Goal: Find specific page/section: Locate a particular part of the current website

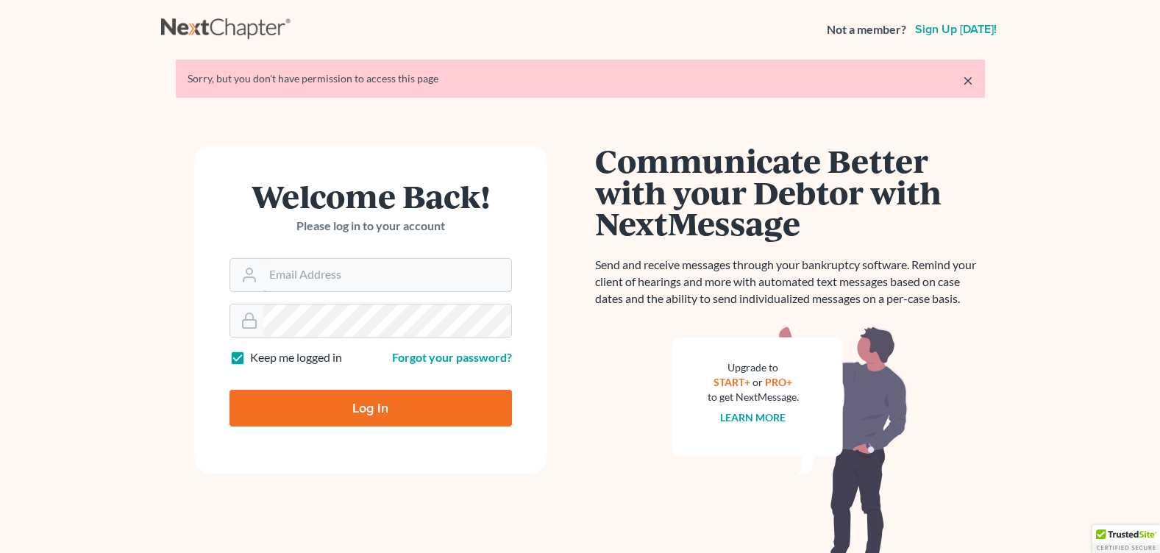
type input "[PERSON_NAME][EMAIL_ADDRESS][DOMAIN_NAME]"
click at [341, 402] on input "Log In" at bounding box center [371, 408] width 283 height 37
type input "Thinking..."
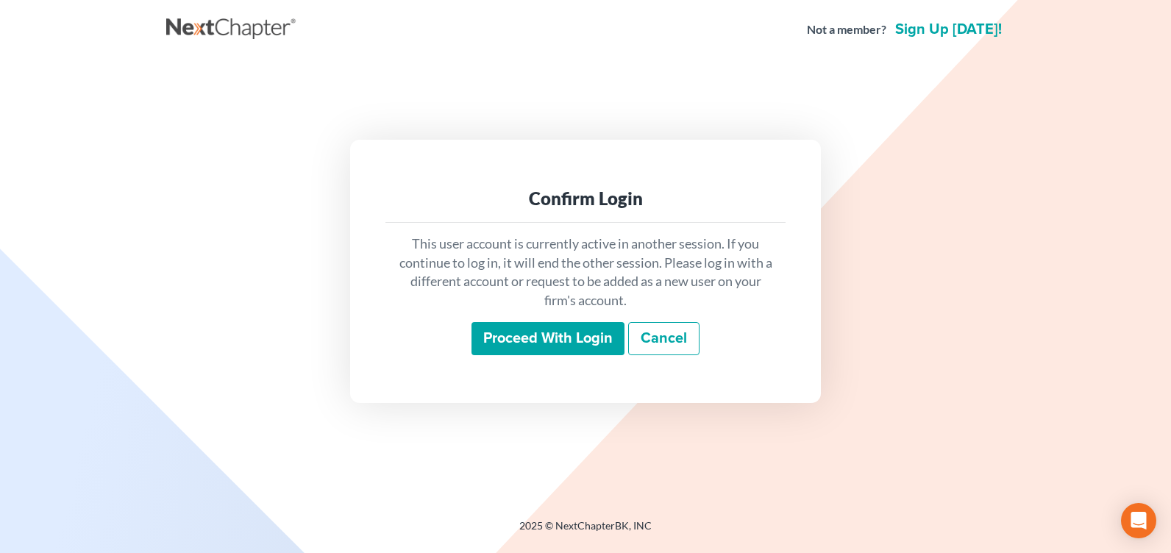
click at [573, 322] on input "Proceed with login" at bounding box center [548, 339] width 153 height 34
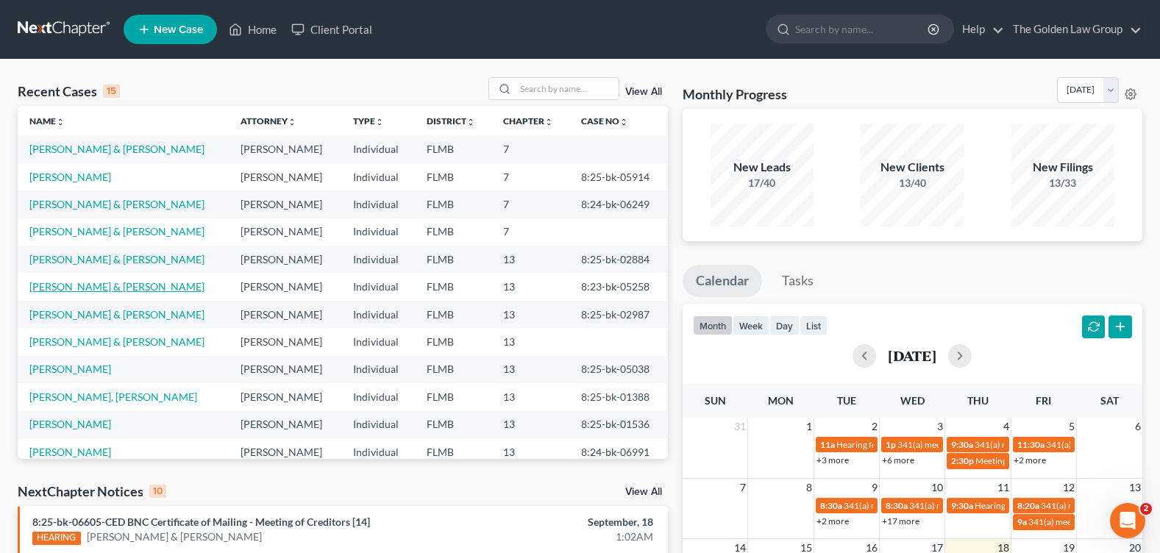
click at [63, 289] on link "Massie, Guy & Cheryl" at bounding box center [116, 286] width 175 height 13
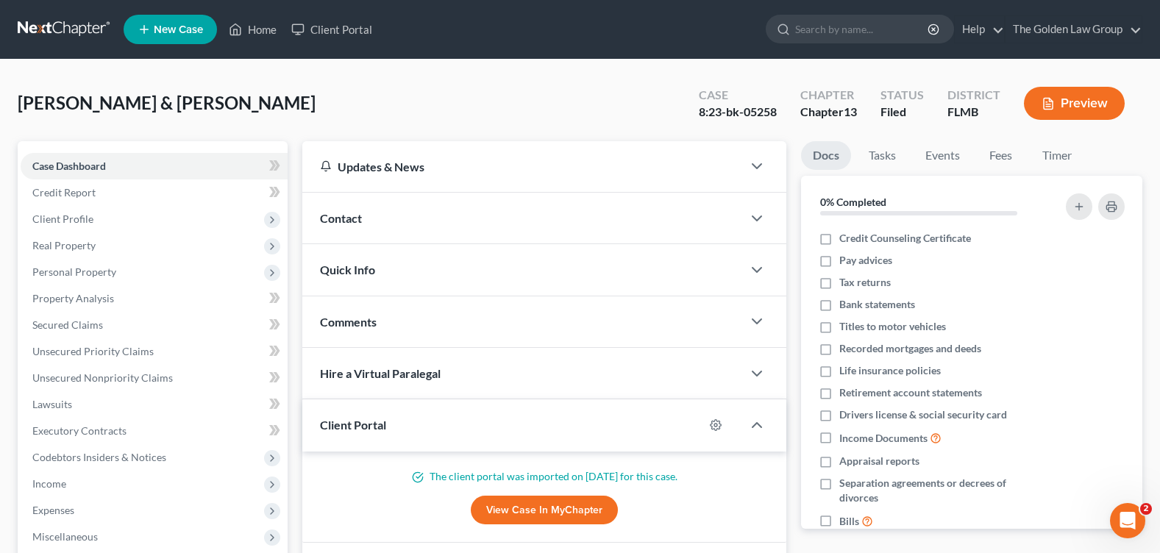
drag, startPoint x: 772, startPoint y: 113, endPoint x: 625, endPoint y: 110, distance: 147.2
click at [625, 110] on div "Massie, Guy & Cheryl Upgraded Case 8:23-bk-05258 Chapter Chapter 13 Status File…" at bounding box center [580, 109] width 1125 height 64
drag, startPoint x: 778, startPoint y: 116, endPoint x: 710, endPoint y: 118, distance: 67.7
click at [710, 118] on div "Case 8:23-bk-05258" at bounding box center [738, 104] width 102 height 43
copy div "23-bk-05258"
